Goal: Task Accomplishment & Management: Manage account settings

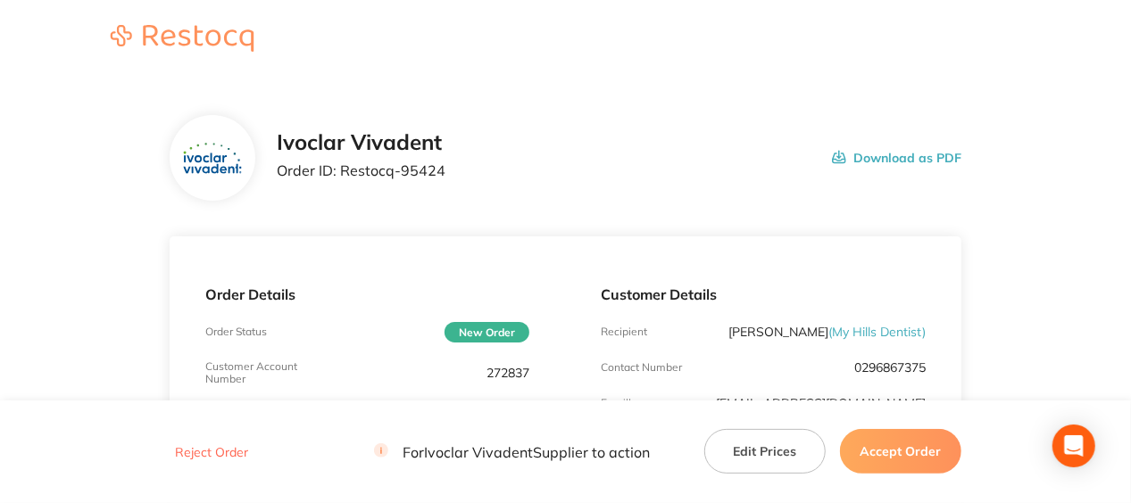
click at [339, 170] on p "Order ID: Restocq- 95424" at bounding box center [361, 170] width 169 height 16
drag, startPoint x: 339, startPoint y: 170, endPoint x: 450, endPoint y: 173, distance: 110.7
click at [451, 171] on div "Ivoclar Vivadent Order ID: Restocq- 95424 Download as PDF" at bounding box center [619, 157] width 684 height 55
copy p "Restocq- 95424"
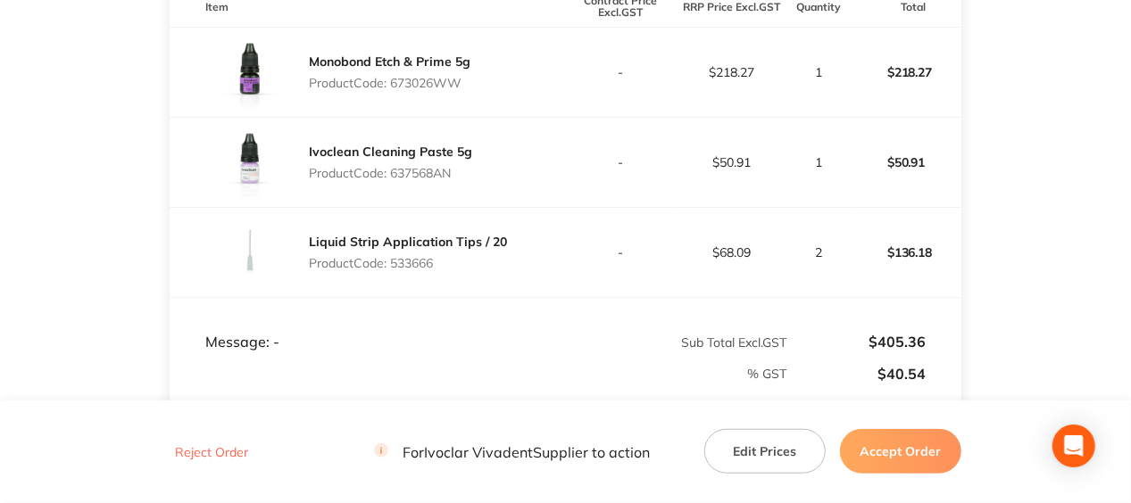
scroll to position [535, 0]
click at [425, 80] on p "Product Code: 673026WW" at bounding box center [390, 82] width 162 height 14
copy p "673026WW"
click at [410, 171] on p "Product Code: 637568AN" at bounding box center [390, 172] width 163 height 14
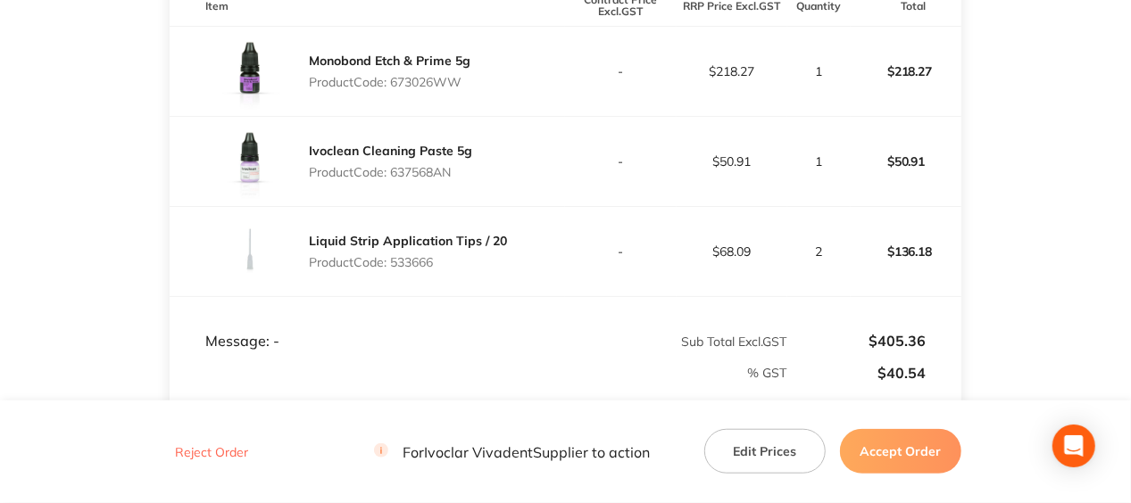
click at [410, 171] on p "Product Code: 637568AN" at bounding box center [390, 172] width 163 height 14
copy p "637568AN"
click at [417, 257] on p "Product Code: 533666" at bounding box center [408, 262] width 198 height 14
copy p "533666"
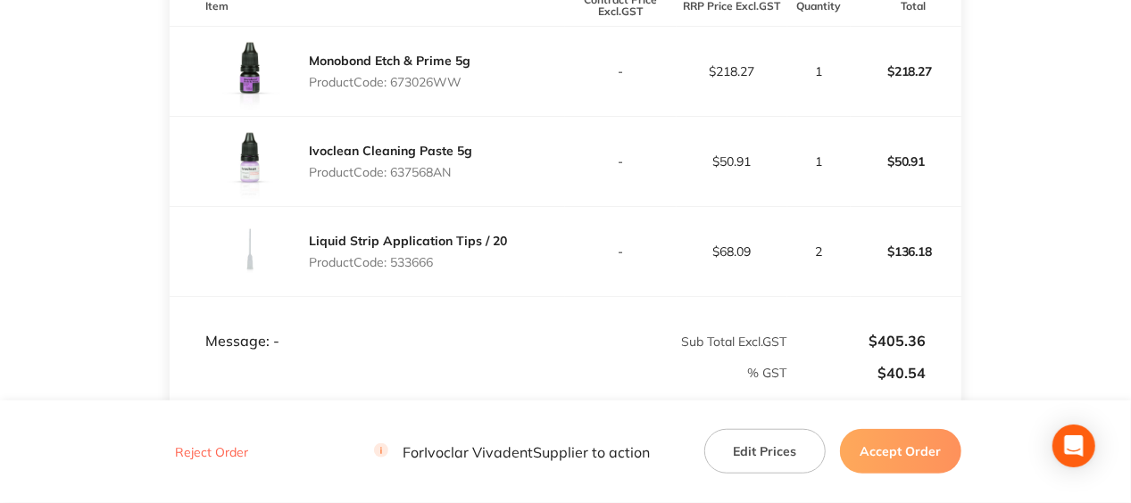
click at [895, 455] on button "Accept Order" at bounding box center [900, 451] width 121 height 45
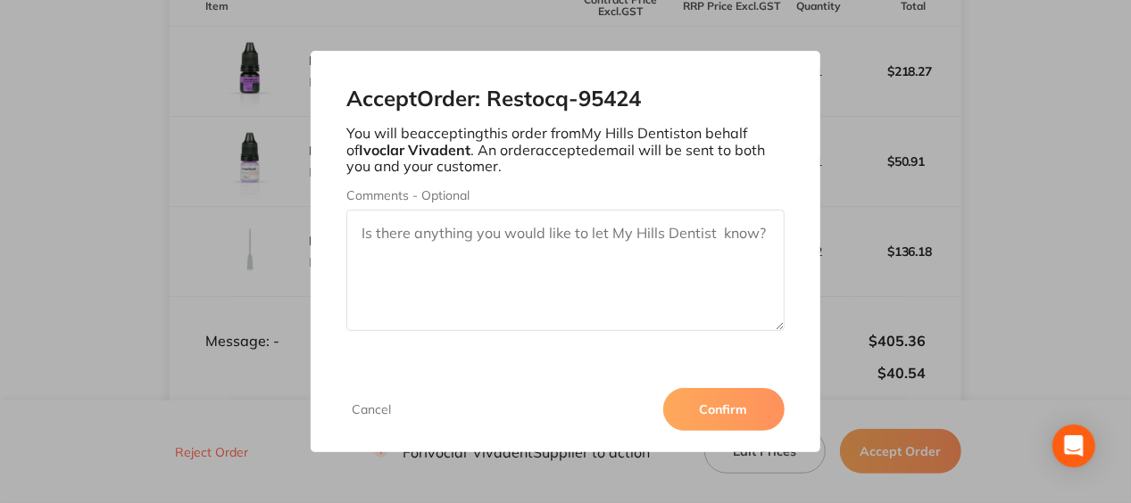
click at [733, 412] on button "Confirm" at bounding box center [723, 409] width 121 height 43
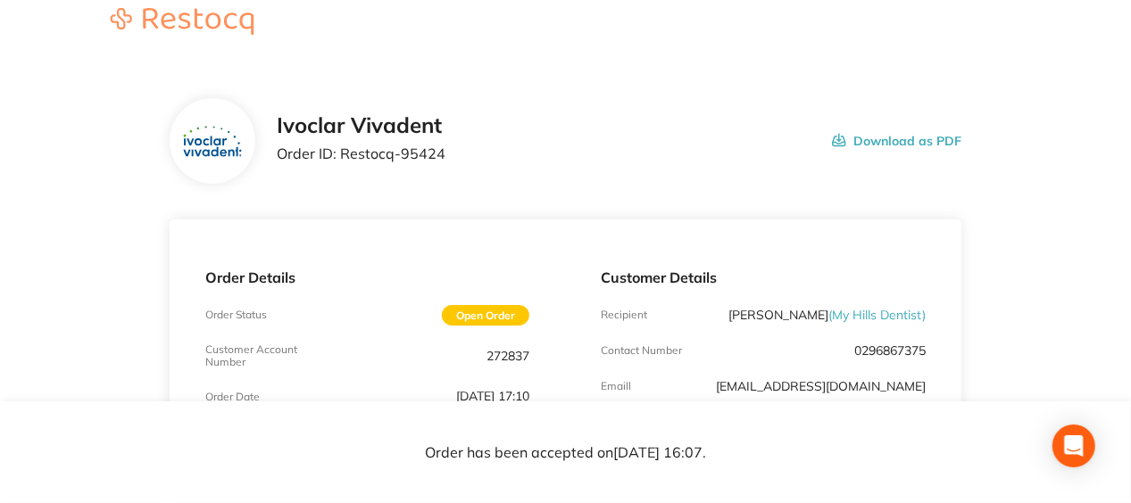
scroll to position [0, 0]
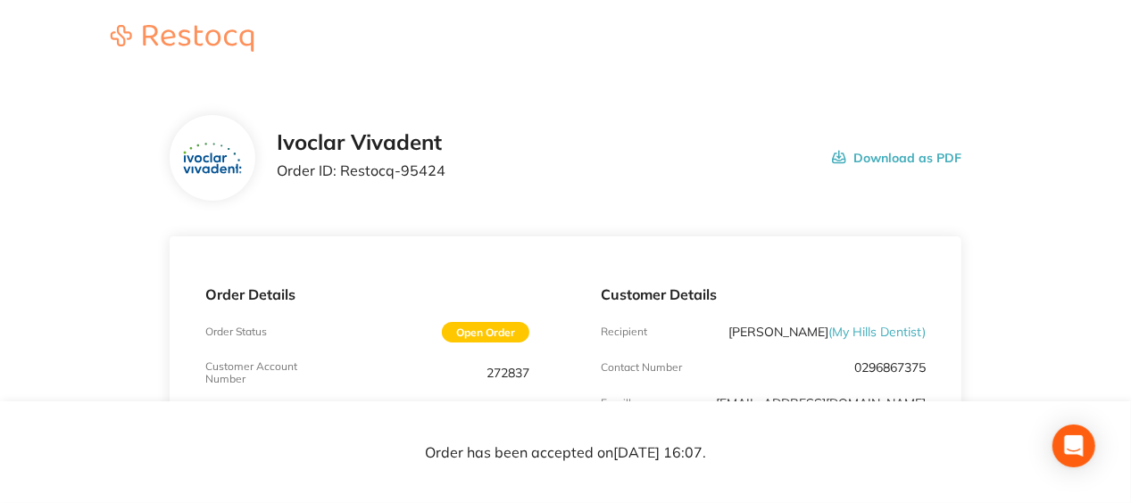
click at [566, 115] on div "Ivoclar Vivadent Order ID: Restocq- 95424 Download as PDF" at bounding box center [565, 158] width 791 height 86
